Goal: Find specific page/section: Find specific page/section

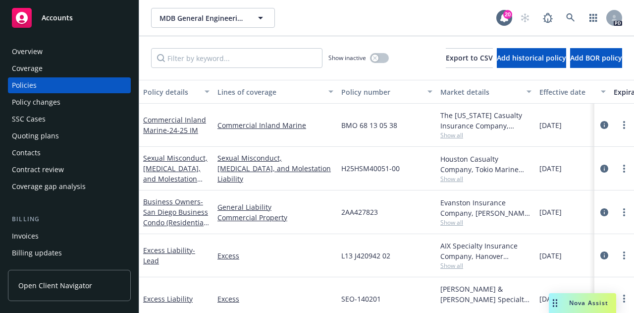
scroll to position [0, 278]
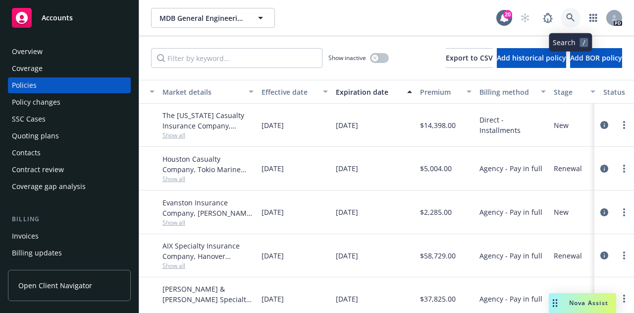
click at [571, 18] on icon at bounding box center [570, 17] width 8 height 8
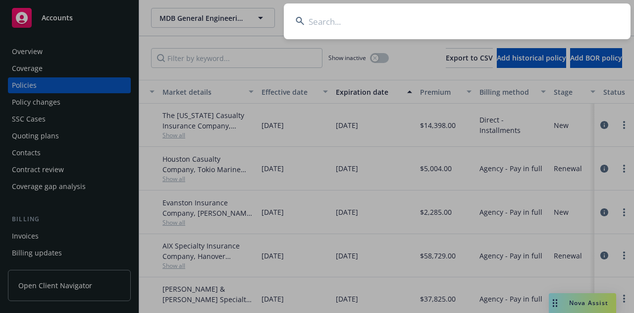
click at [324, 24] on input at bounding box center [457, 21] width 347 height 36
type input "[PERSON_NAME] Constructio"
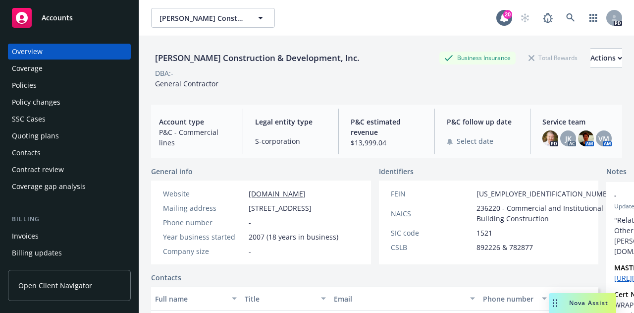
click at [28, 82] on div "Policies" at bounding box center [24, 85] width 25 height 16
